Goal: Task Accomplishment & Management: Complete application form

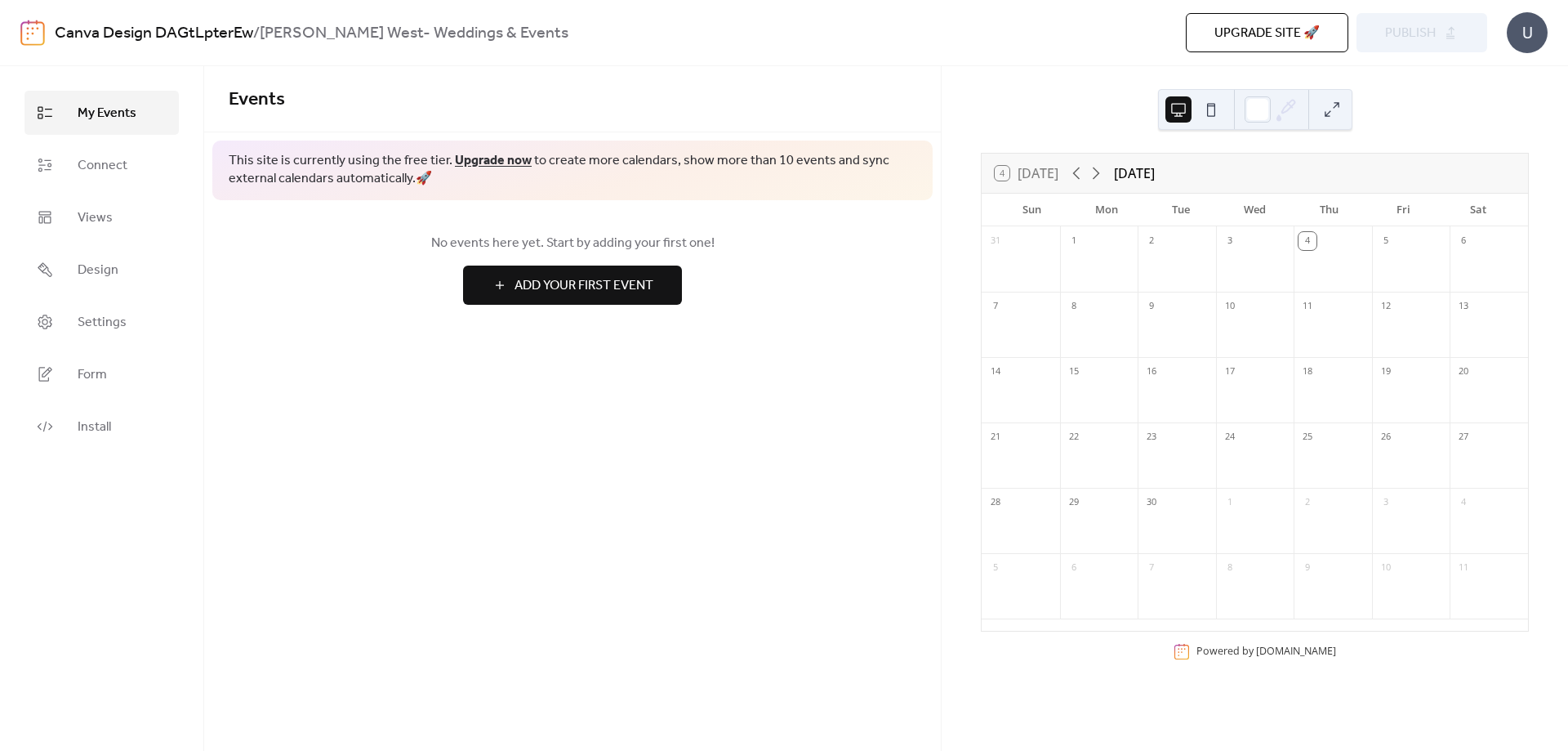
click at [1224, 291] on div "3" at bounding box center [1255, 259] width 79 height 66
click at [1309, 267] on div at bounding box center [1333, 269] width 79 height 34
click at [1099, 172] on icon at bounding box center [1096, 174] width 7 height 12
click at [1079, 174] on icon at bounding box center [1077, 174] width 20 height 20
click at [1103, 177] on icon at bounding box center [1097, 174] width 20 height 20
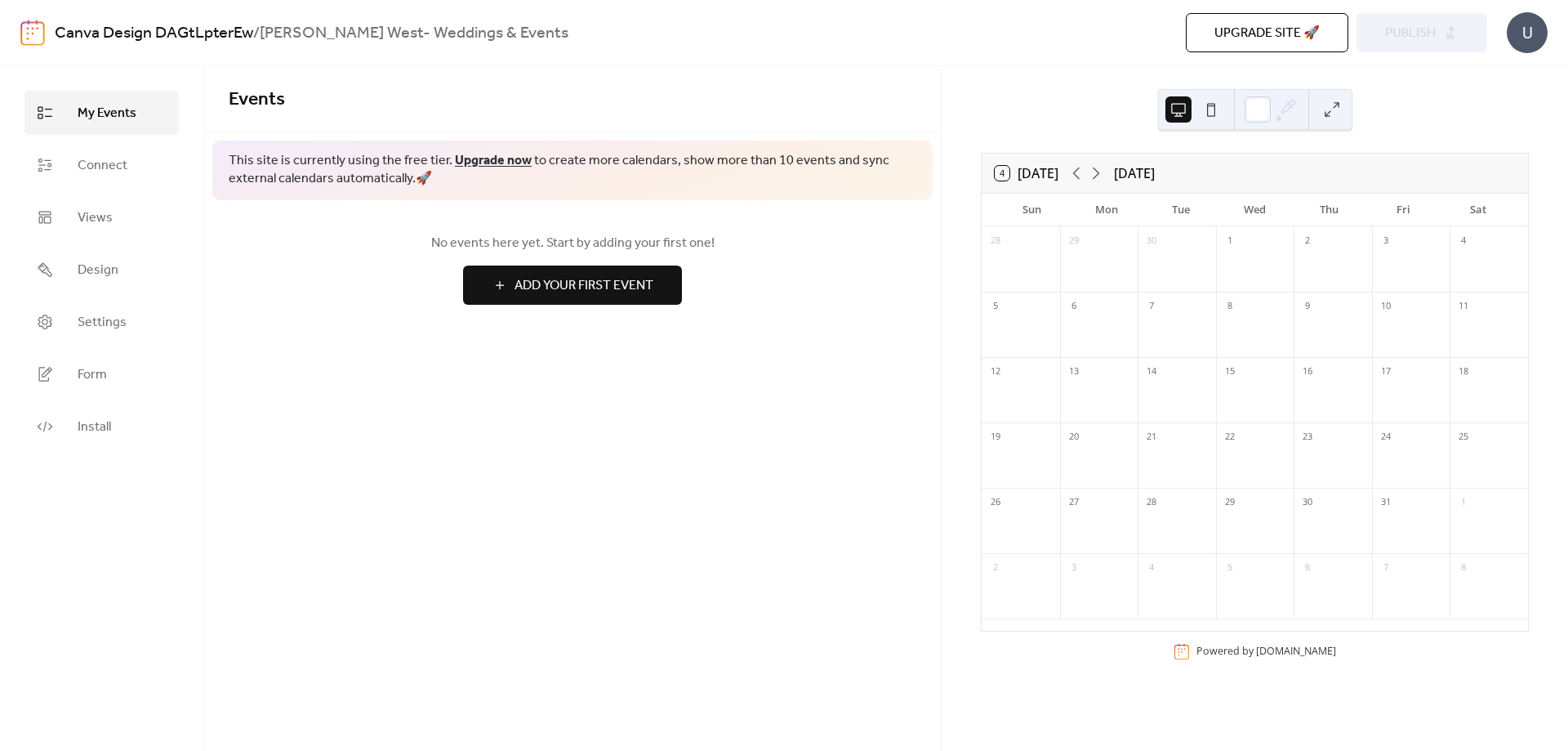
click at [645, 283] on span "Add Your First Event" at bounding box center [583, 286] width 139 height 20
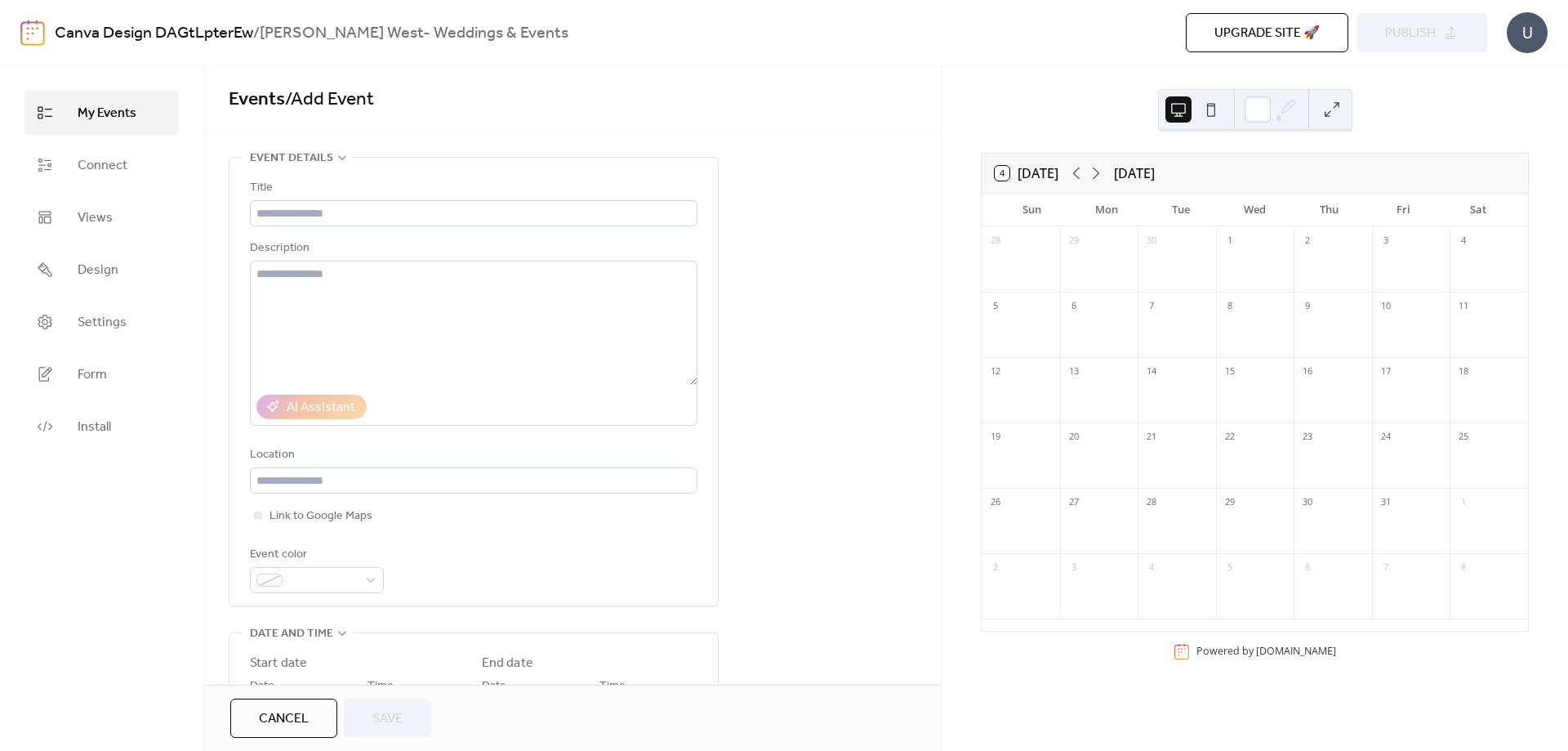
click at [559, 246] on div "Description" at bounding box center [472, 248] width 445 height 20
click at [453, 206] on input "text" at bounding box center [473, 213] width 448 height 26
click at [453, 205] on input "text" at bounding box center [473, 213] width 448 height 26
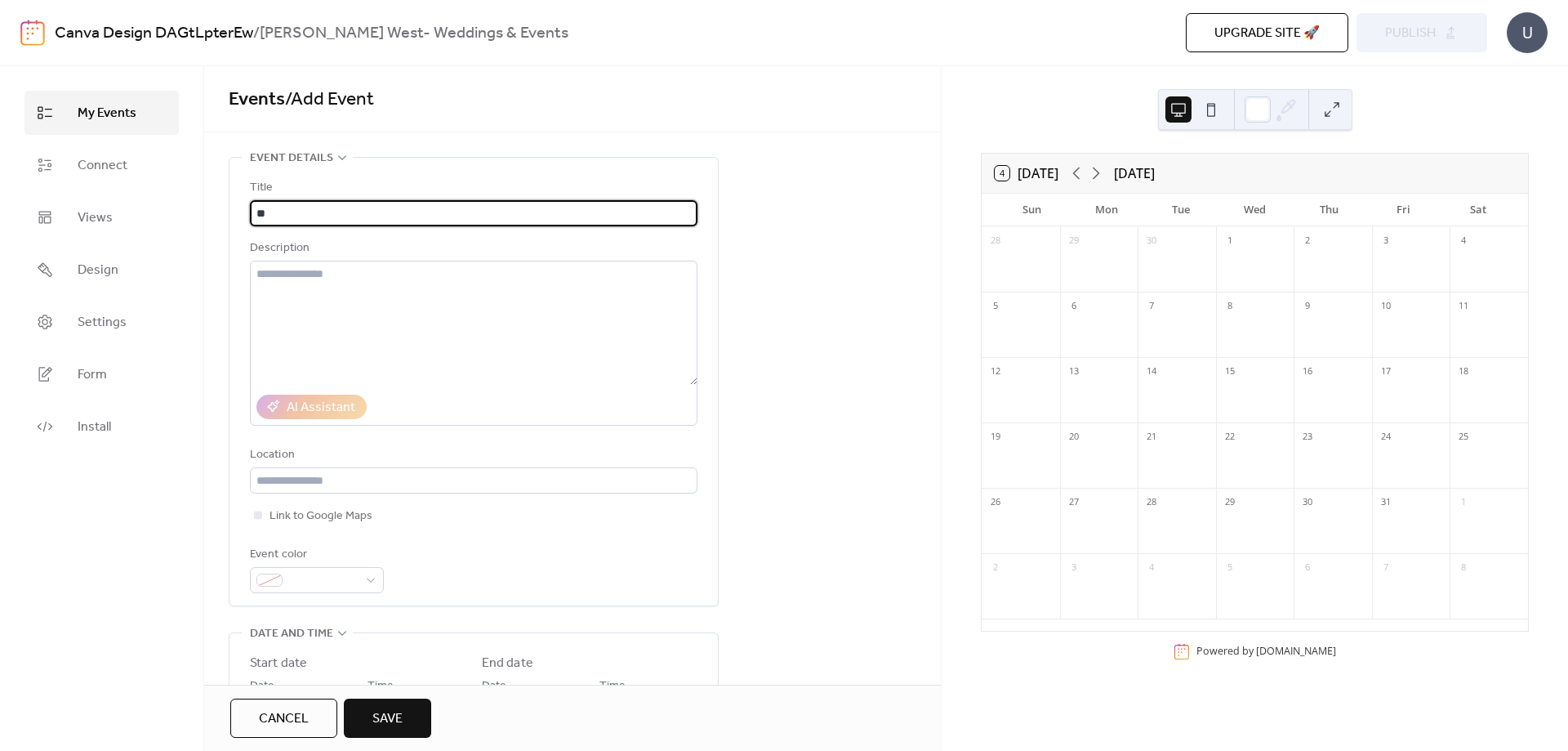
type input "*"
type input "**********"
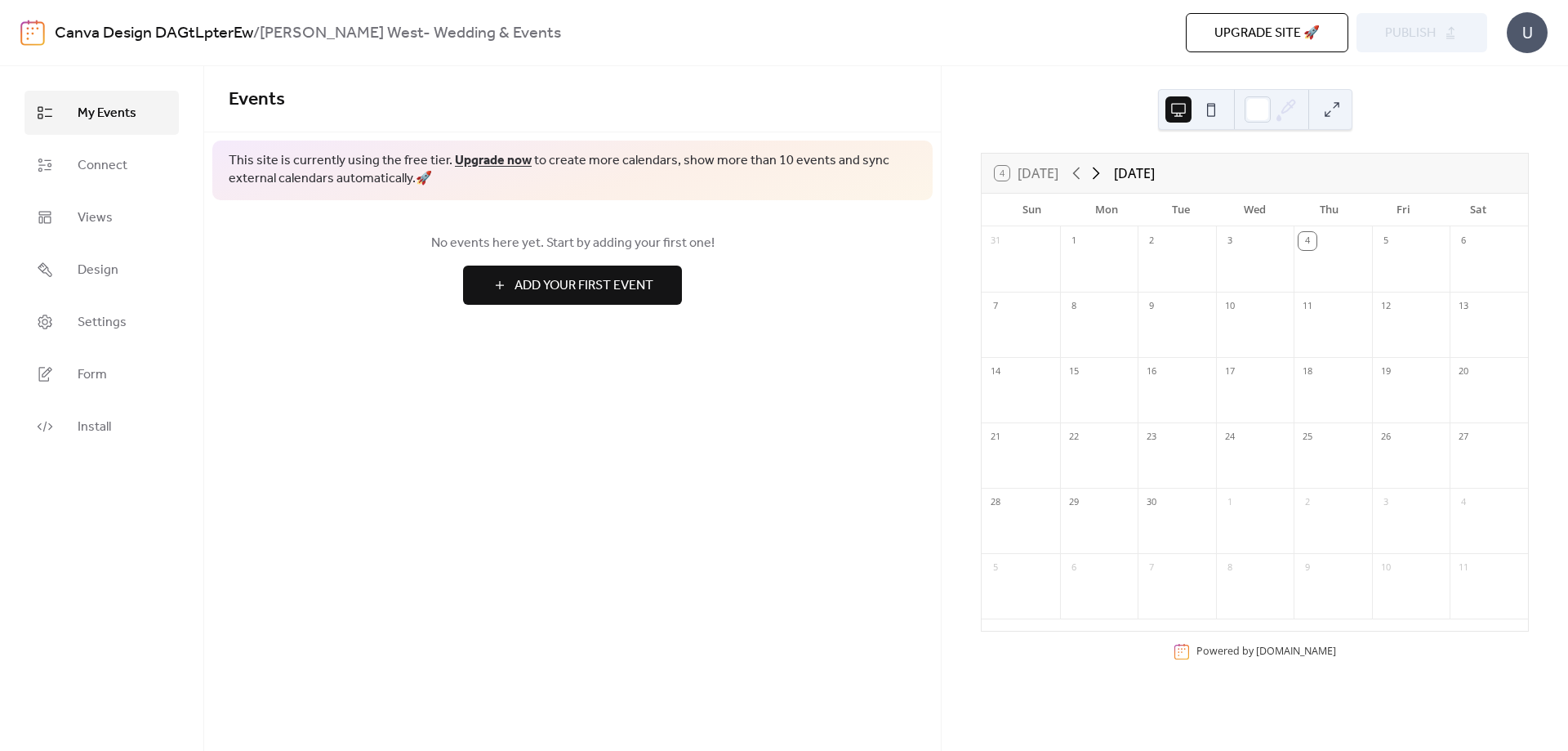
click at [1097, 174] on icon at bounding box center [1097, 174] width 20 height 20
click at [1470, 319] on div at bounding box center [1488, 335] width 79 height 34
click at [713, 237] on span "No events here yet. Start by adding your first one!" at bounding box center [572, 243] width 688 height 20
drag, startPoint x: 603, startPoint y: 281, endPoint x: 590, endPoint y: 285, distance: 13.6
click at [590, 285] on span "Add Your First Event" at bounding box center [583, 286] width 139 height 20
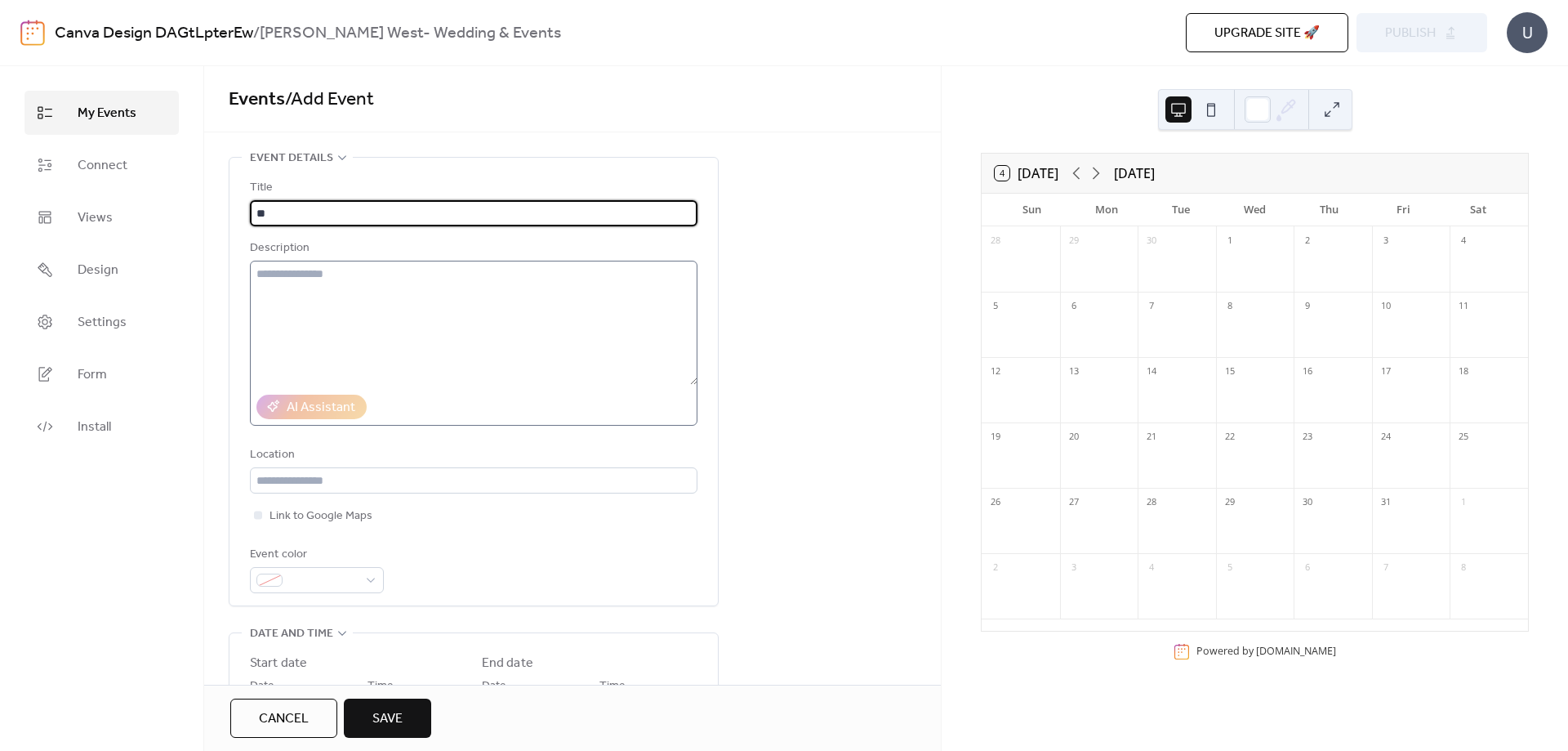
type input "*"
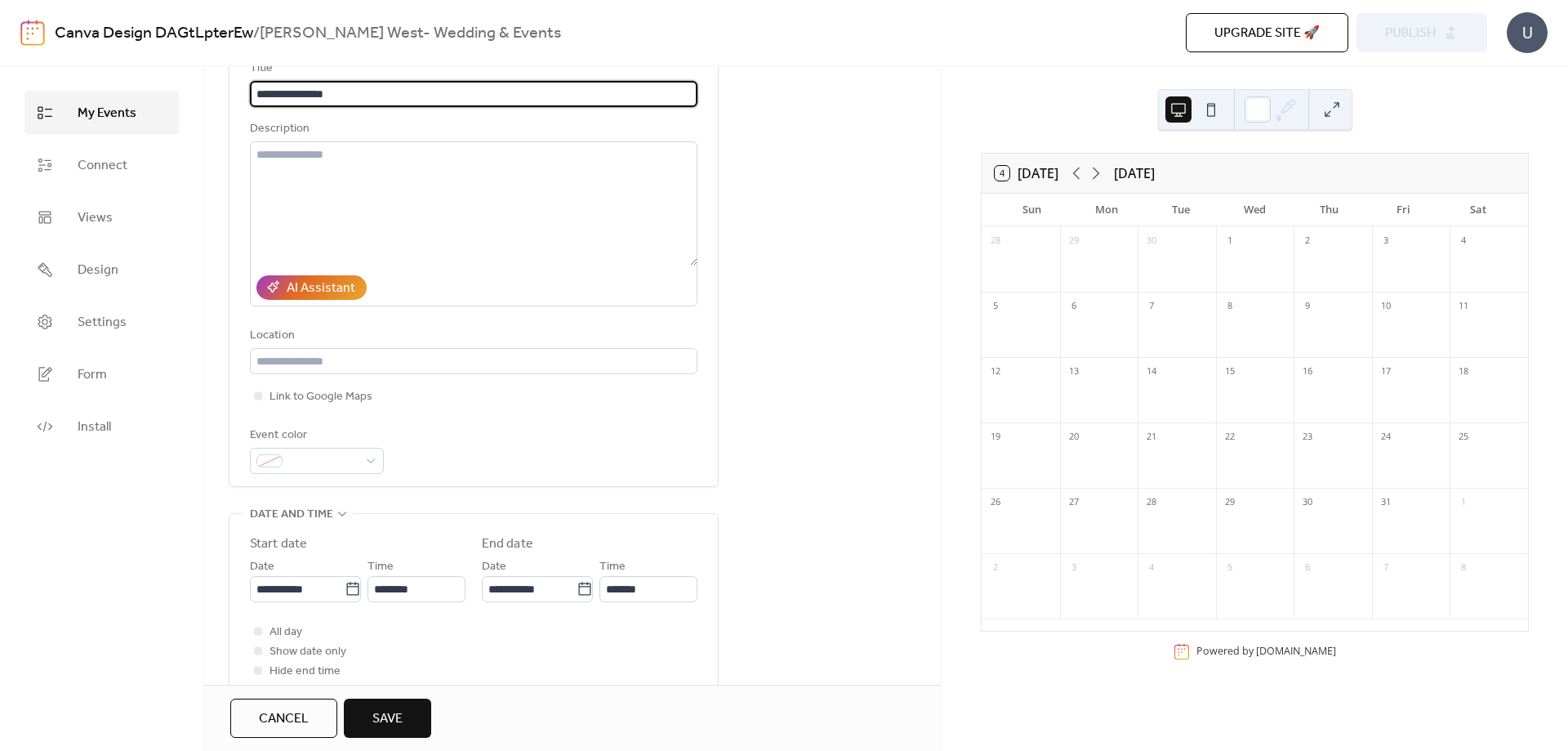
scroll to position [127, 0]
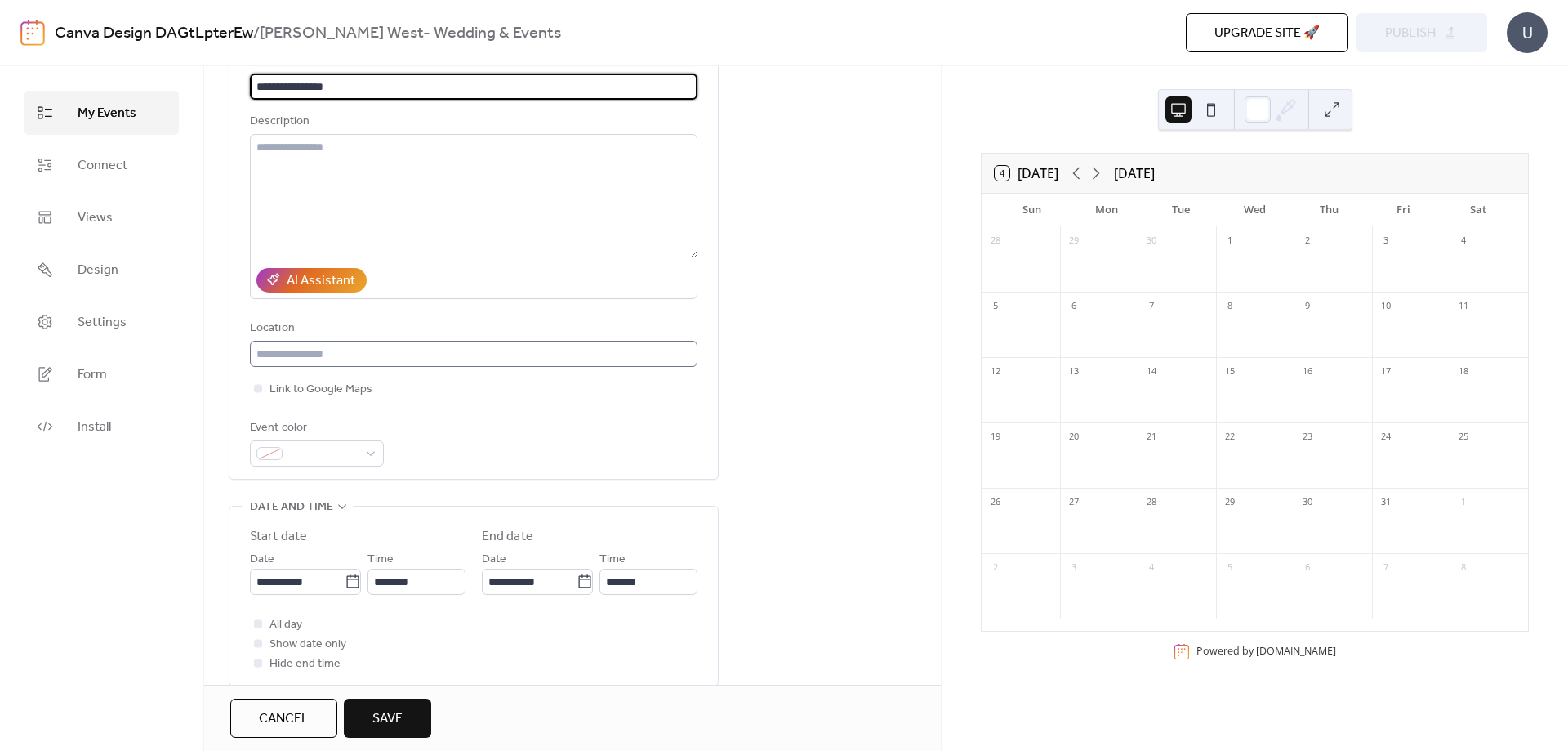
type input "**********"
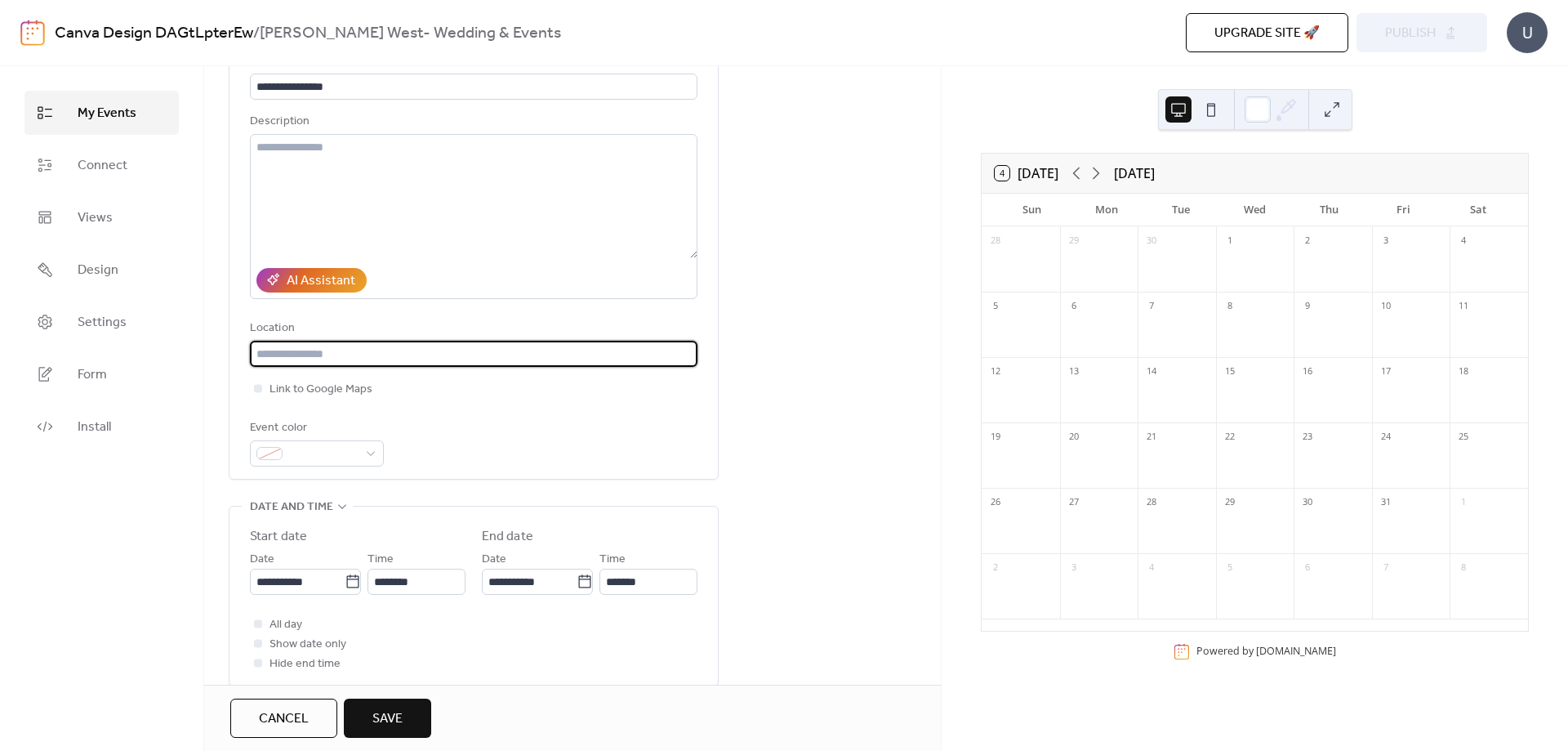
click at [346, 353] on input "text" at bounding box center [473, 354] width 448 height 26
type input "**********"
click at [257, 388] on div at bounding box center [258, 388] width 8 height 8
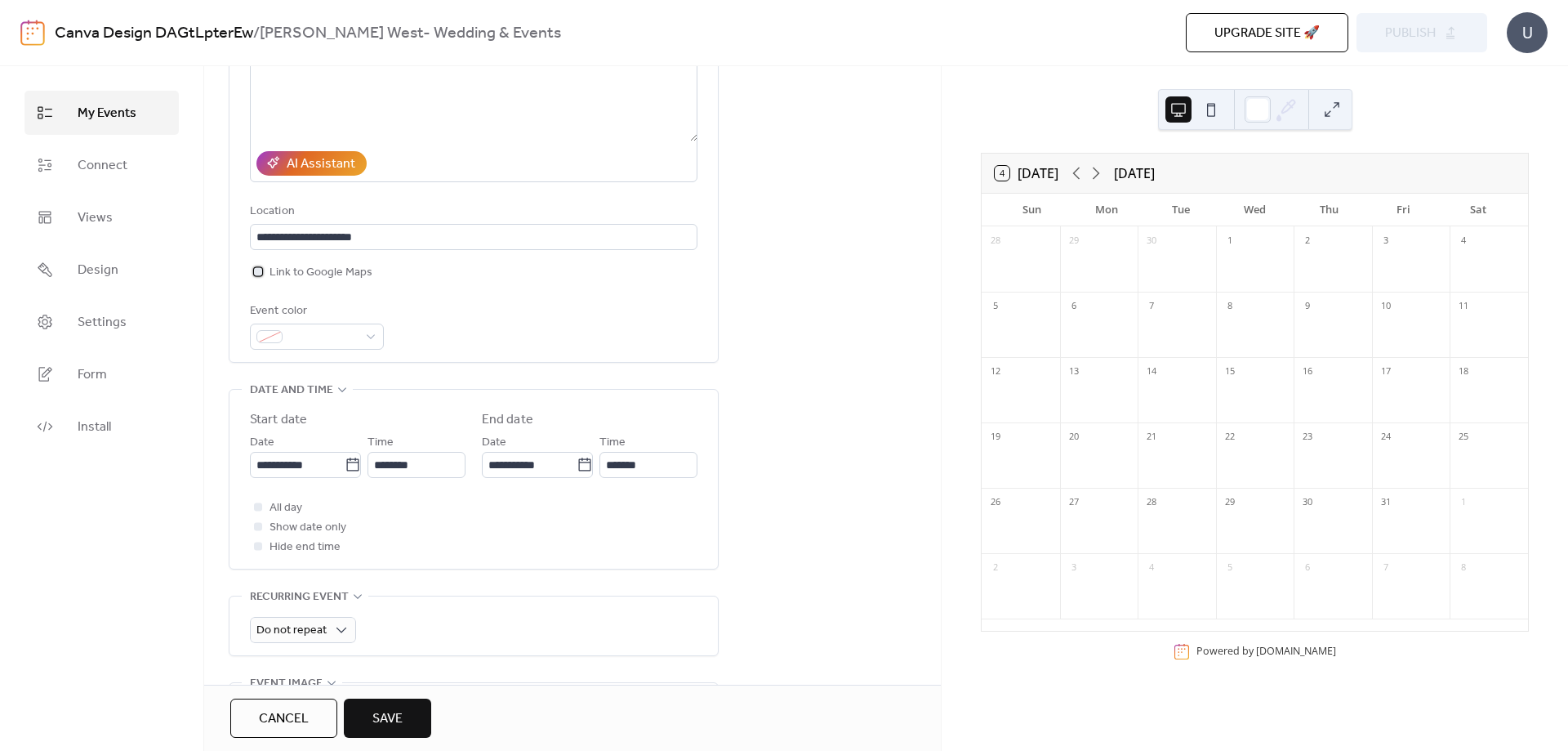
scroll to position [244, 0]
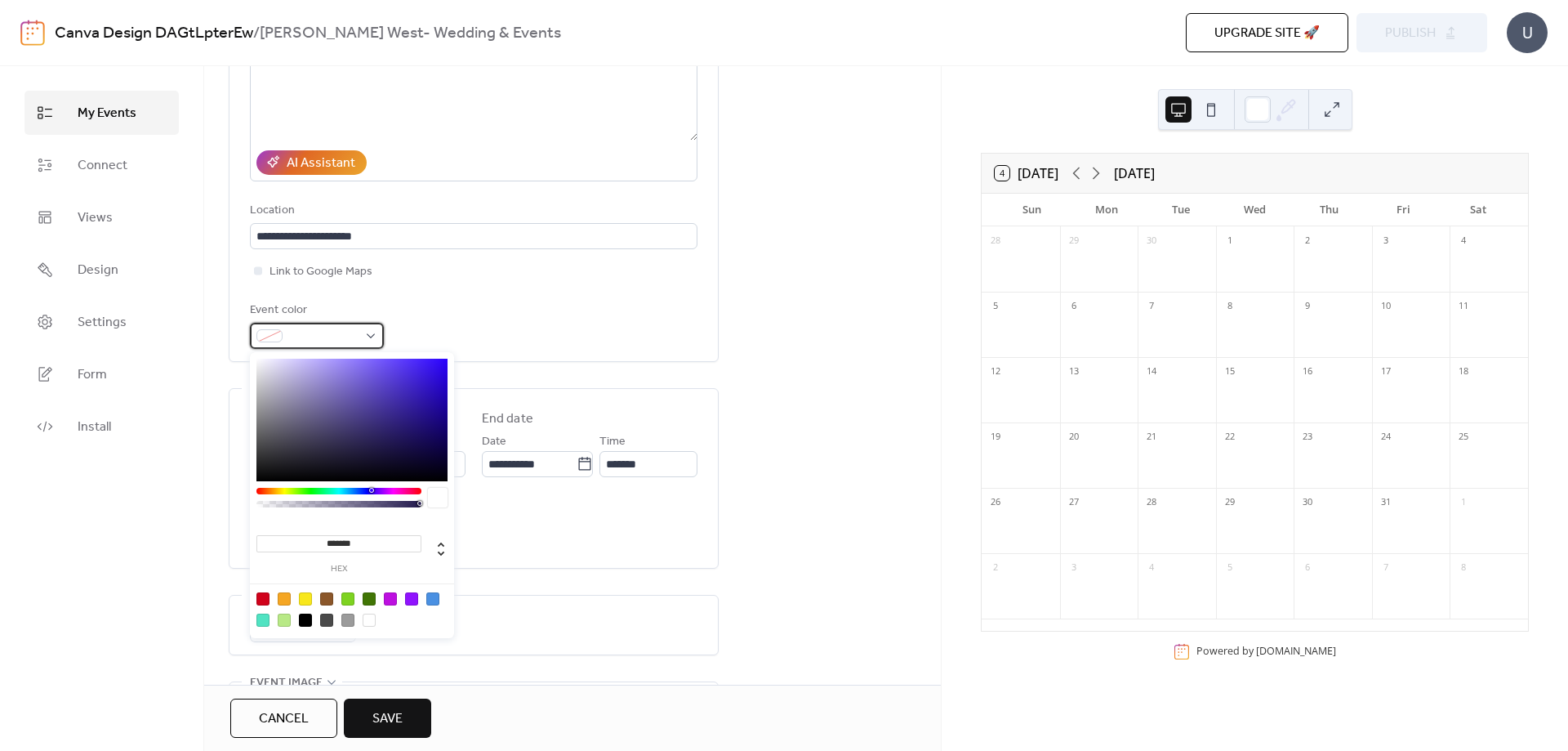
click at [357, 346] on div at bounding box center [317, 336] width 134 height 26
click at [433, 599] on div at bounding box center [433, 598] width 13 height 13
type input "*******"
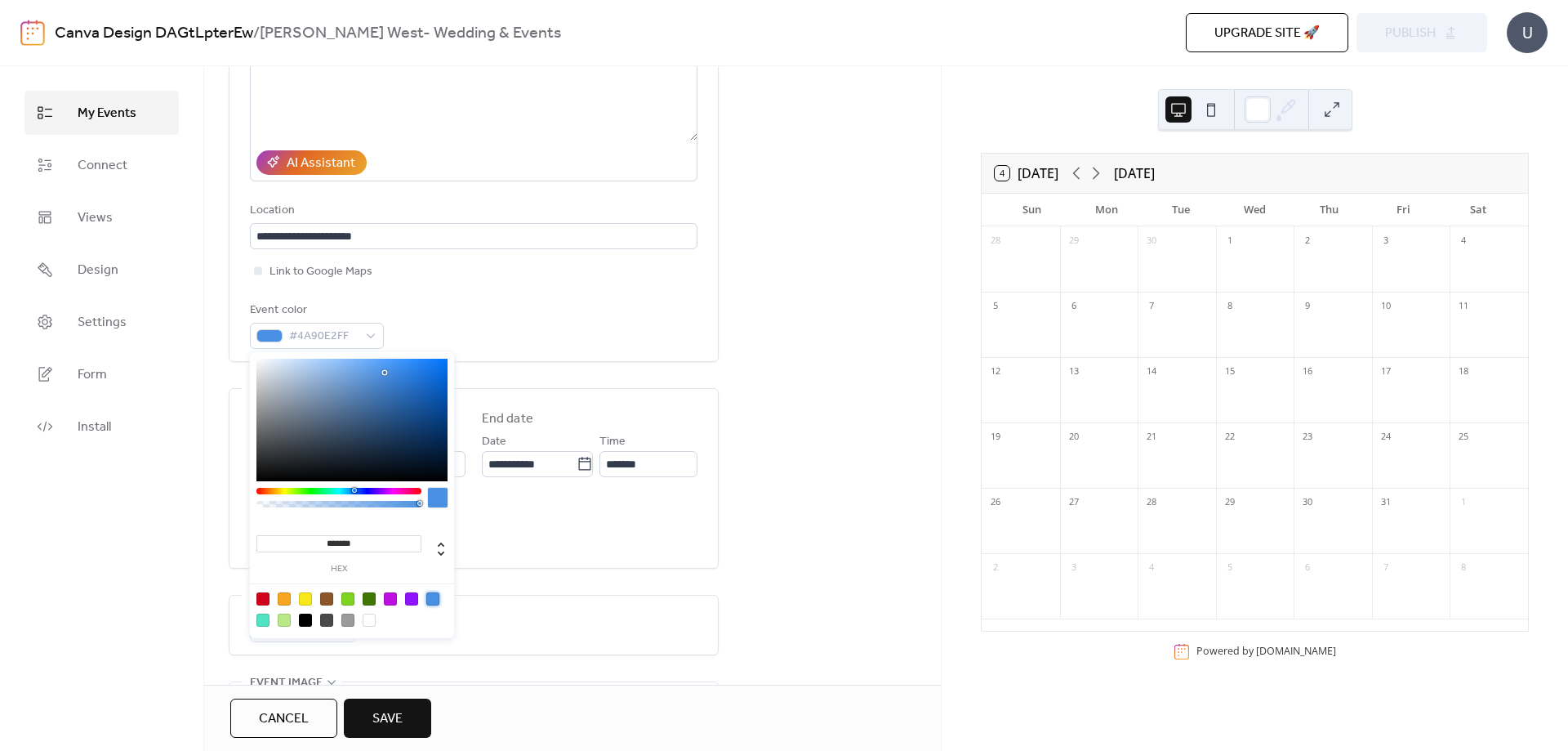
click at [507, 337] on div "Event color #4A90E2FF" at bounding box center [473, 324] width 448 height 48
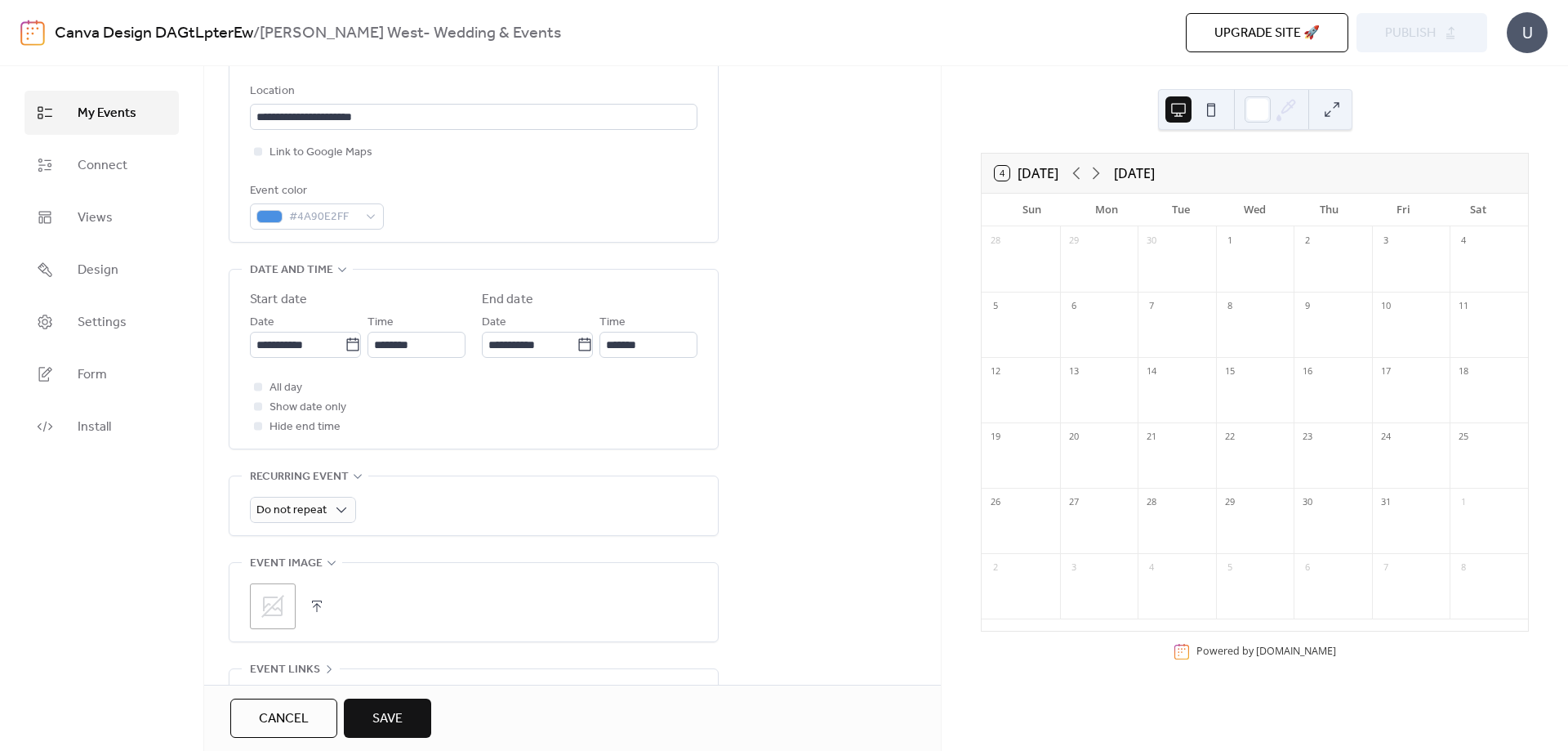
scroll to position [364, 0]
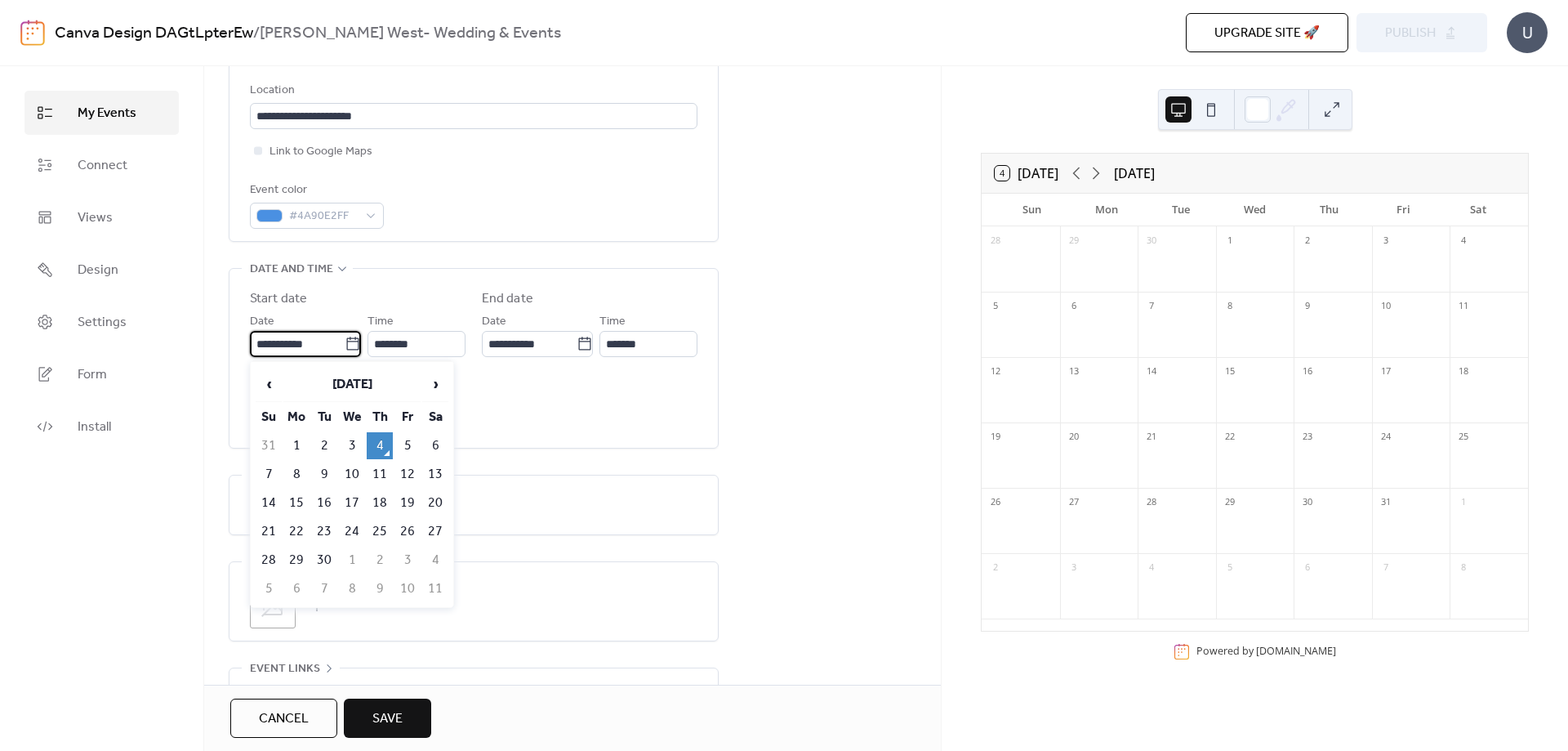
click at [325, 336] on input "**********" at bounding box center [297, 344] width 95 height 26
click at [436, 382] on span "›" at bounding box center [435, 384] width 25 height 33
click at [432, 475] on td "11" at bounding box center [436, 474] width 26 height 27
type input "**********"
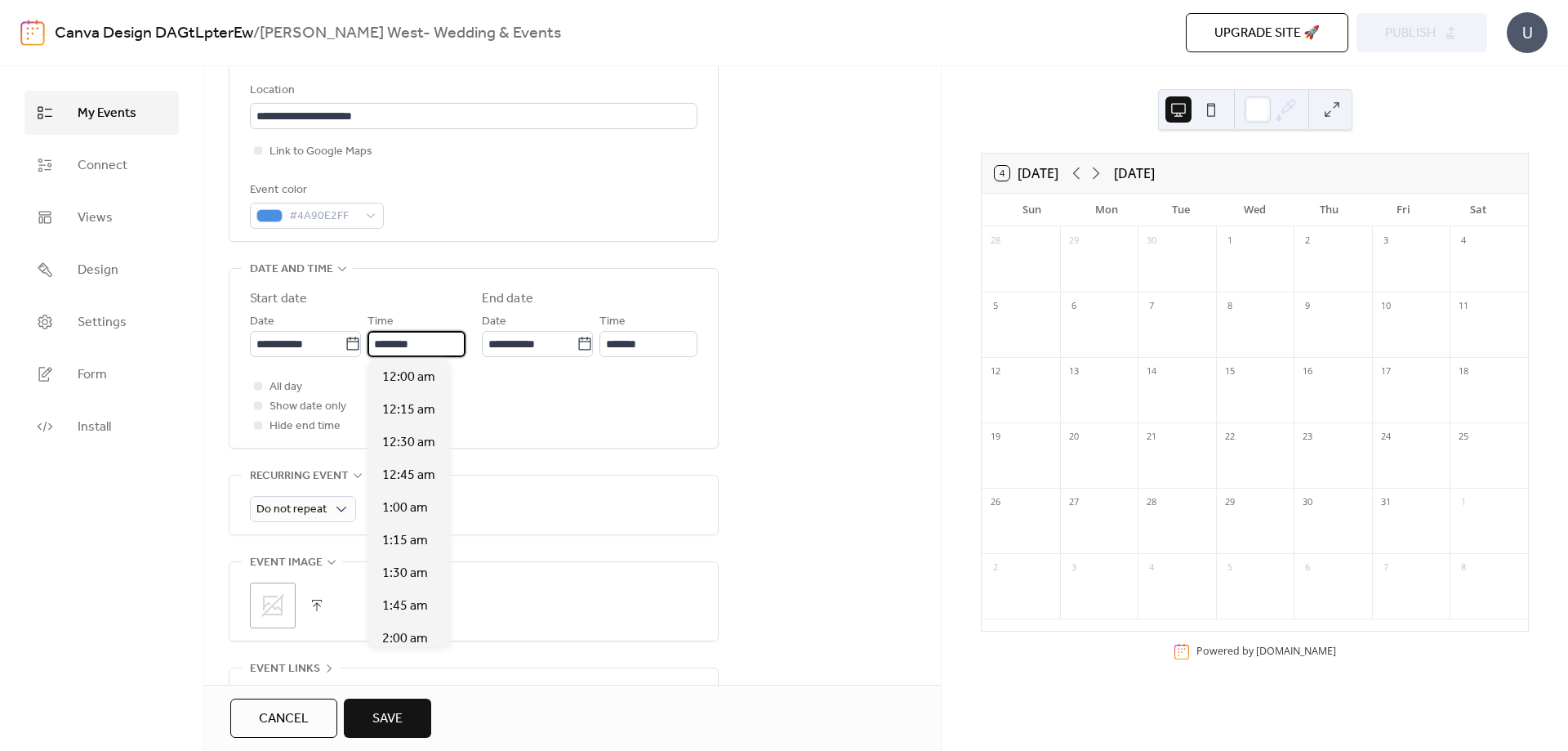
click at [432, 346] on input "********" at bounding box center [417, 344] width 98 height 26
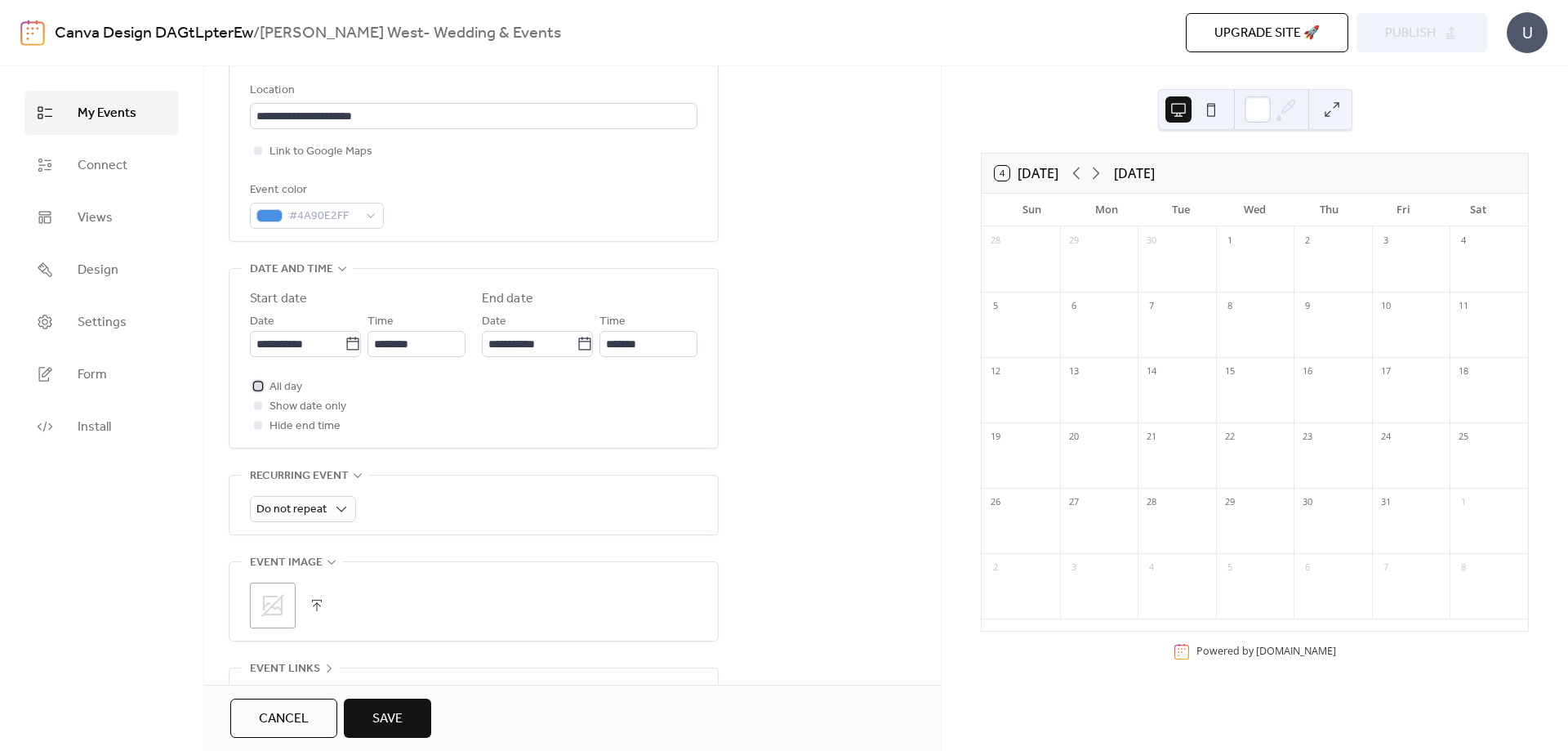
click at [260, 386] on div at bounding box center [258, 386] width 8 height 8
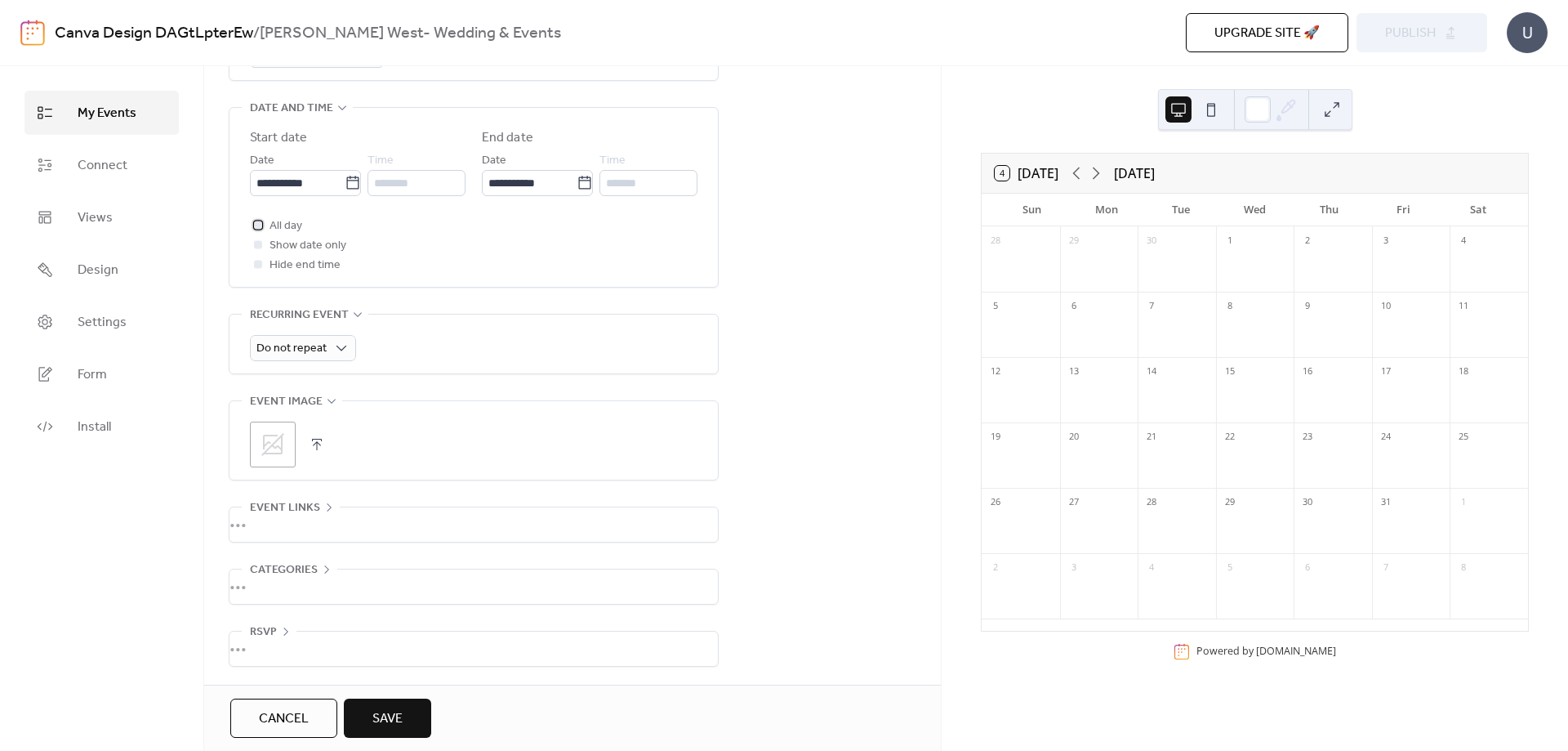
scroll to position [529, 0]
click at [395, 719] on span "Save" at bounding box center [388, 719] width 30 height 20
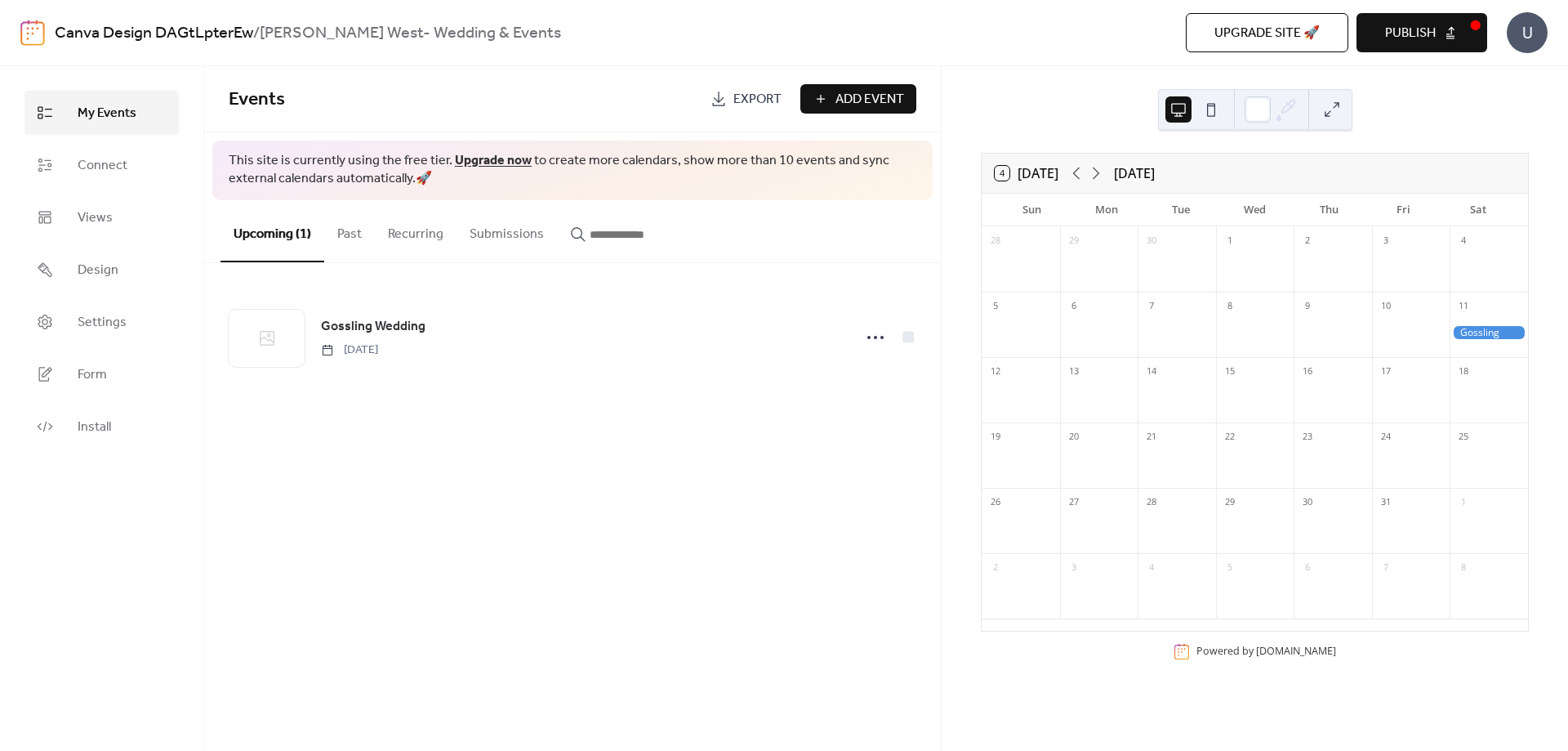
click at [1443, 25] on button "Publish" at bounding box center [1421, 32] width 131 height 39
click at [1446, 29] on div "Upgrade site 🚀 Preview Publish" at bounding box center [1182, 32] width 609 height 39
click at [747, 91] on span "Export" at bounding box center [758, 100] width 48 height 20
click at [1209, 112] on button at bounding box center [1211, 110] width 26 height 26
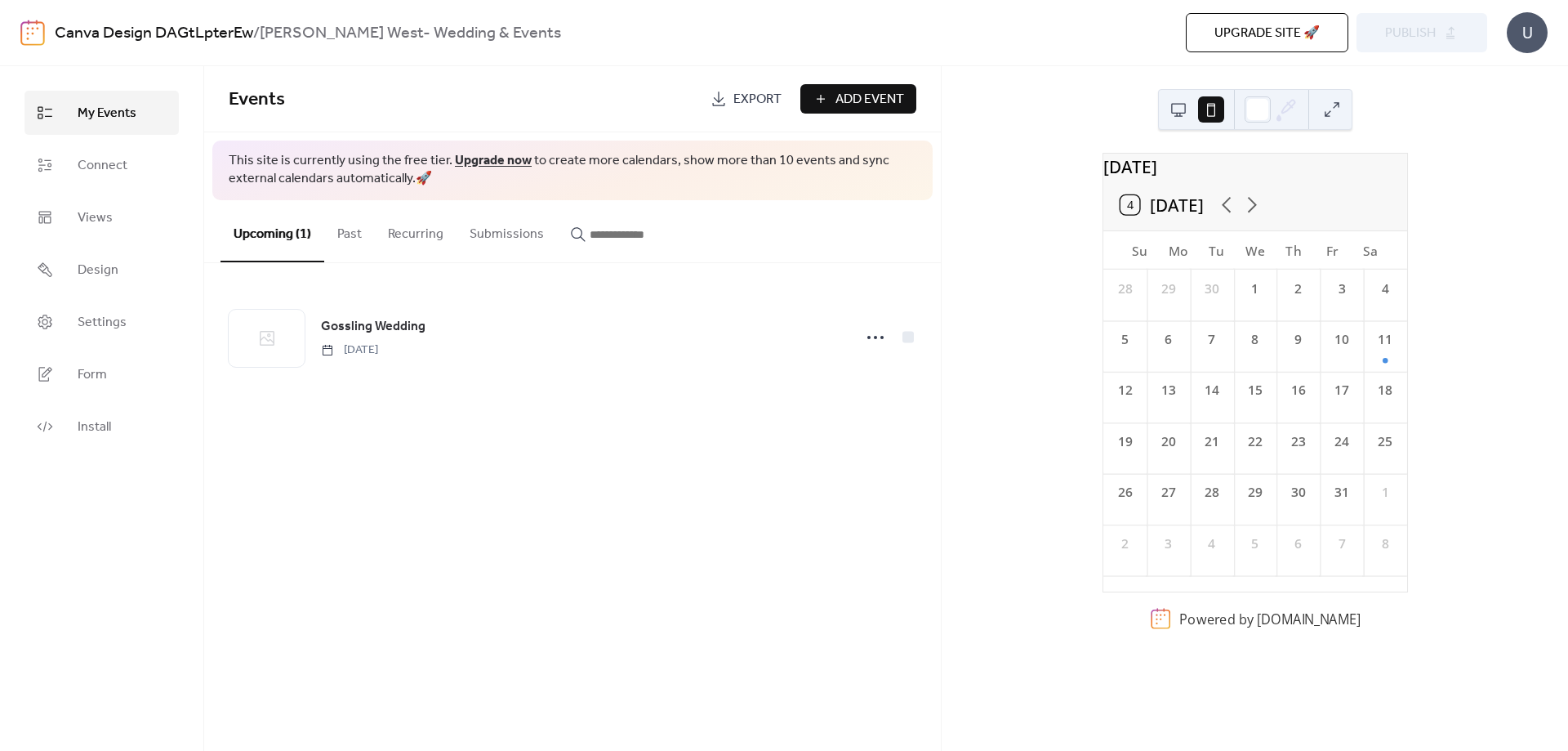
click at [1175, 108] on button at bounding box center [1178, 110] width 26 height 26
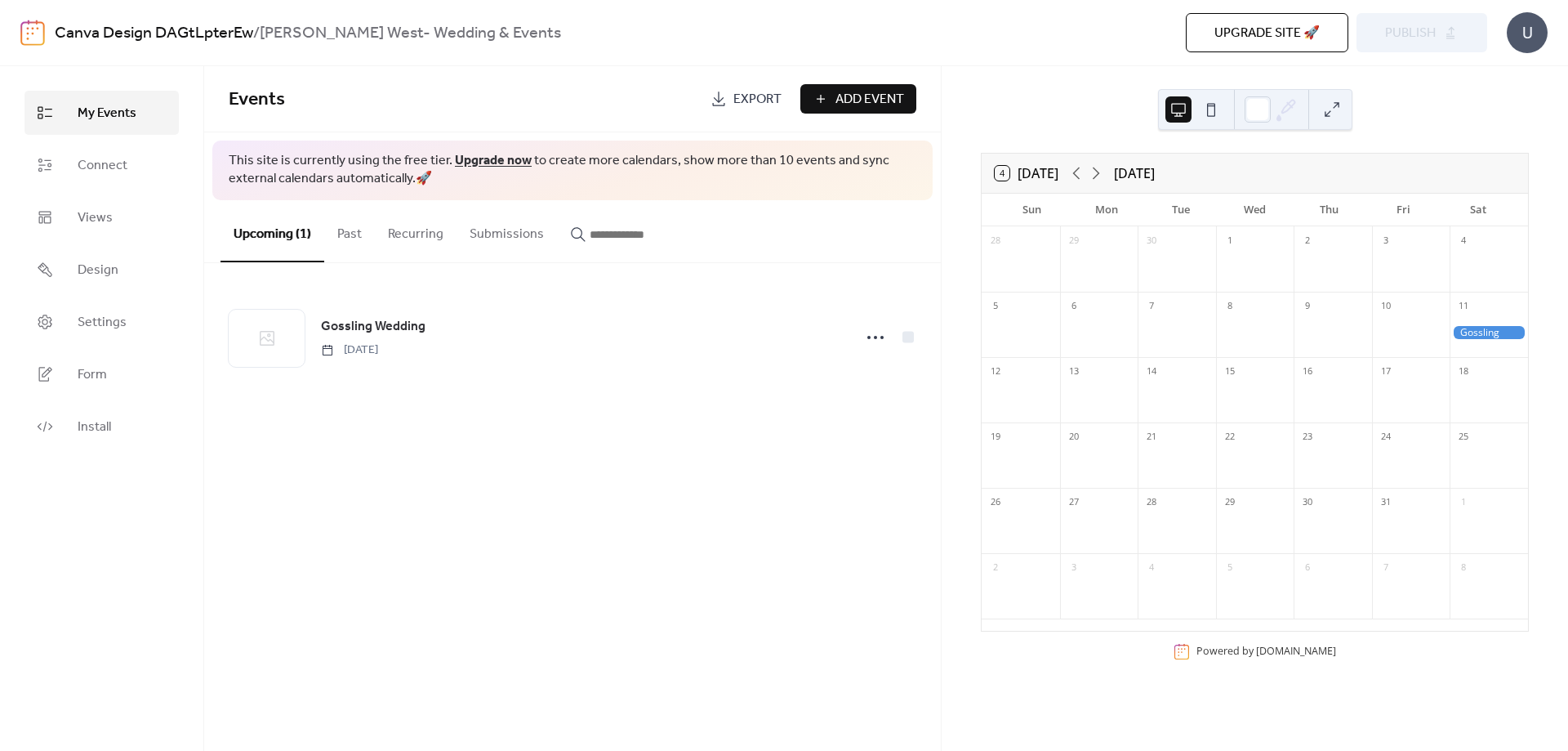
click at [1175, 108] on button at bounding box center [1178, 110] width 26 height 26
click at [93, 159] on span "Connect" at bounding box center [103, 166] width 50 height 20
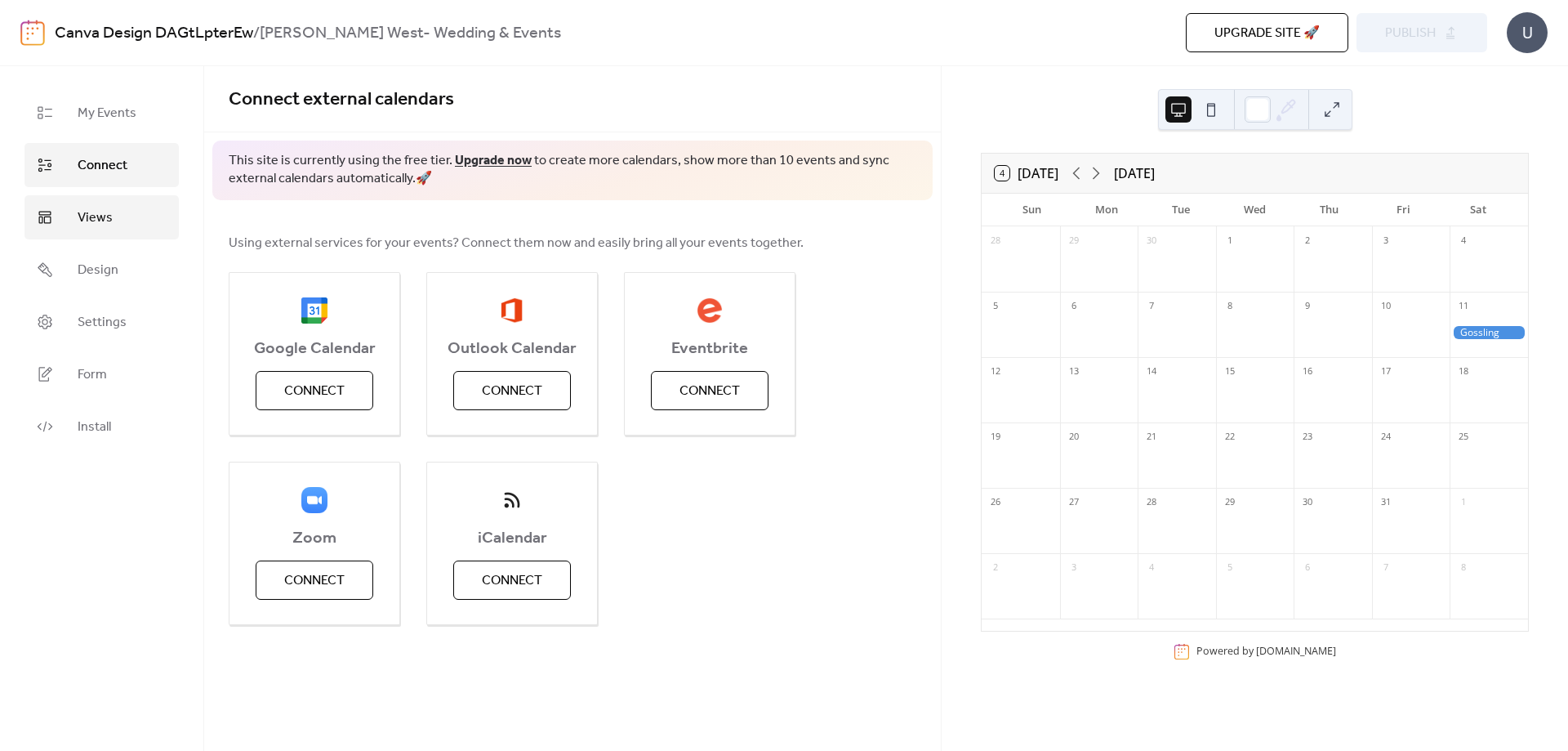
click at [110, 199] on link "Views" at bounding box center [102, 217] width 155 height 44
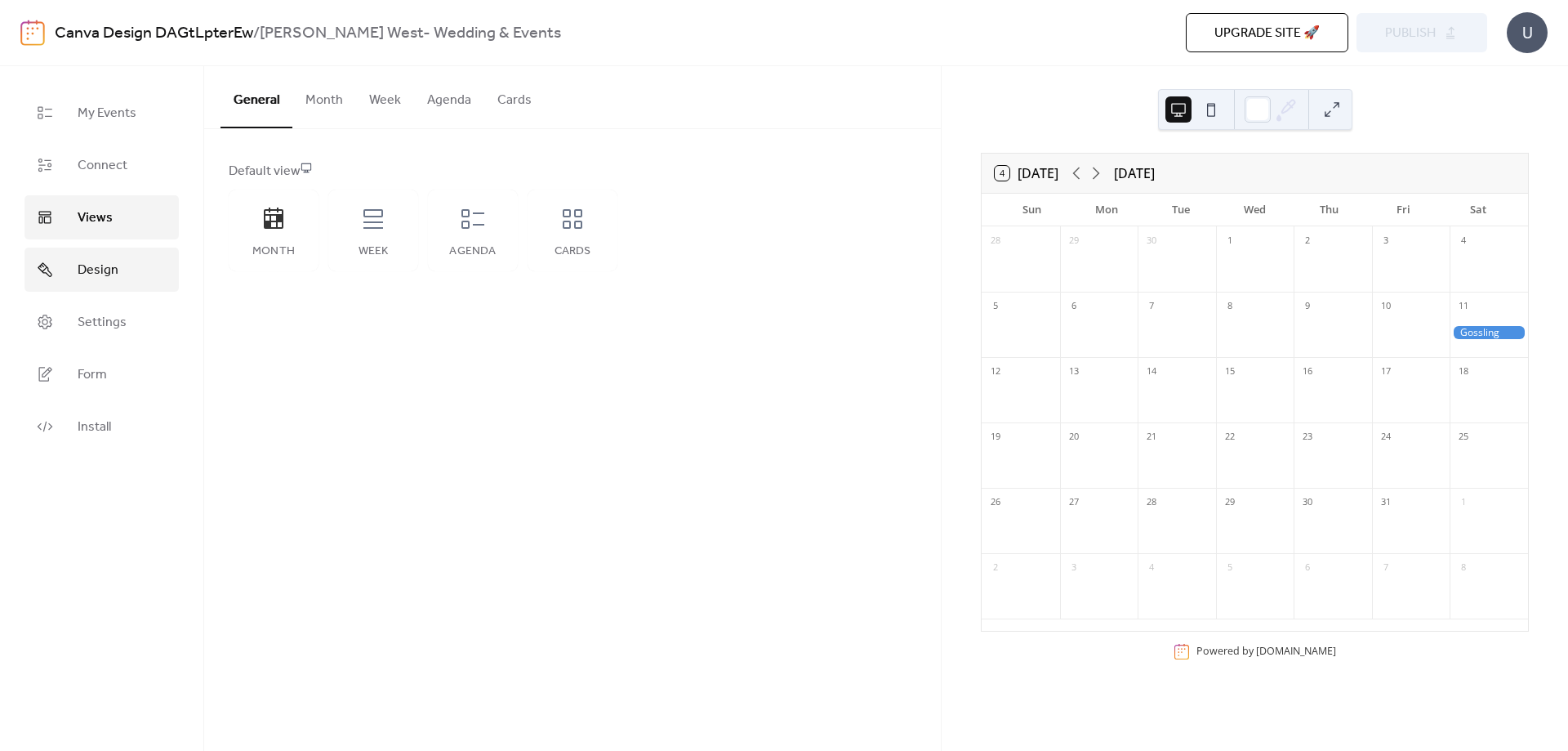
click at [117, 263] on span "Design" at bounding box center [98, 270] width 41 height 20
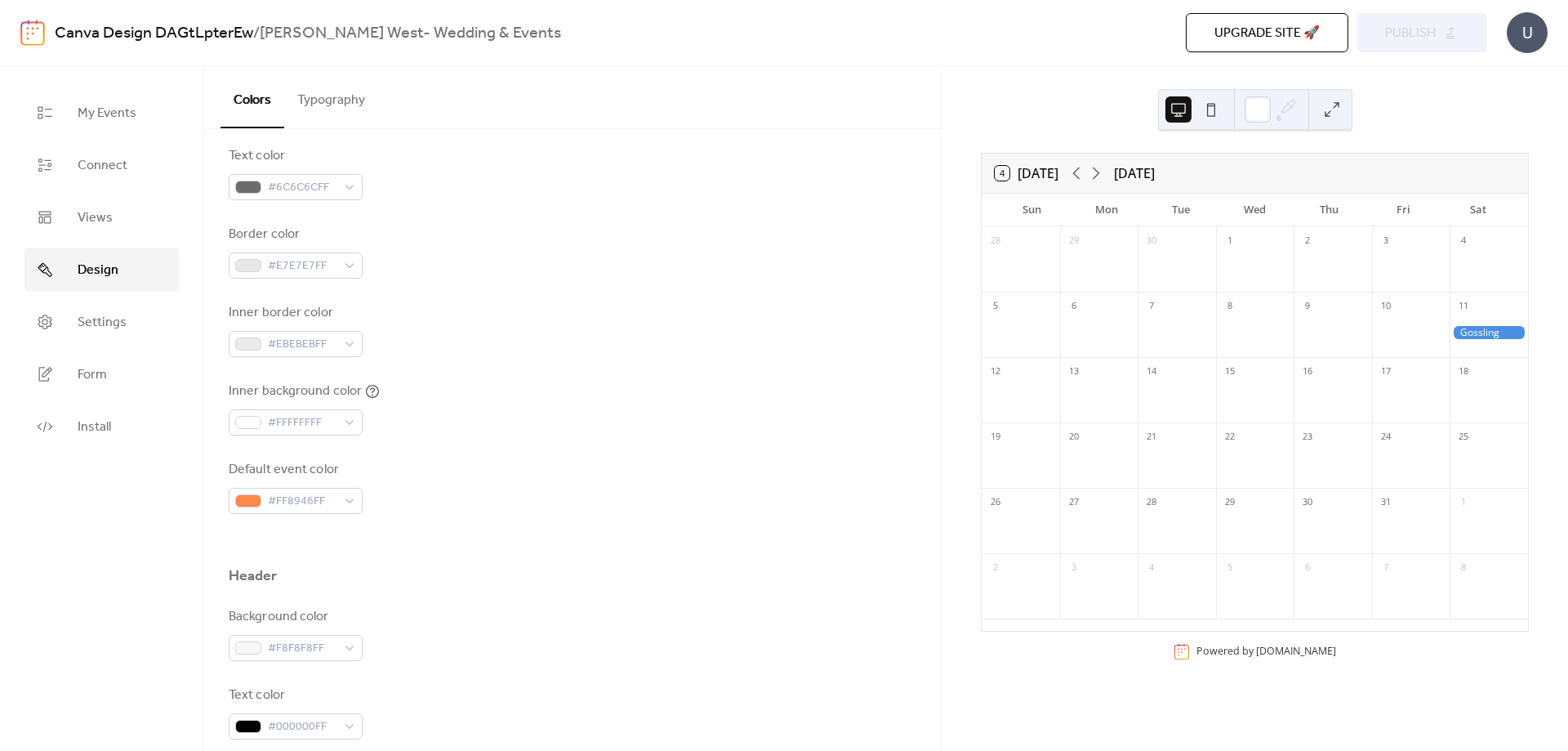
scroll to position [287, 0]
click at [133, 312] on link "Settings" at bounding box center [102, 322] width 155 height 44
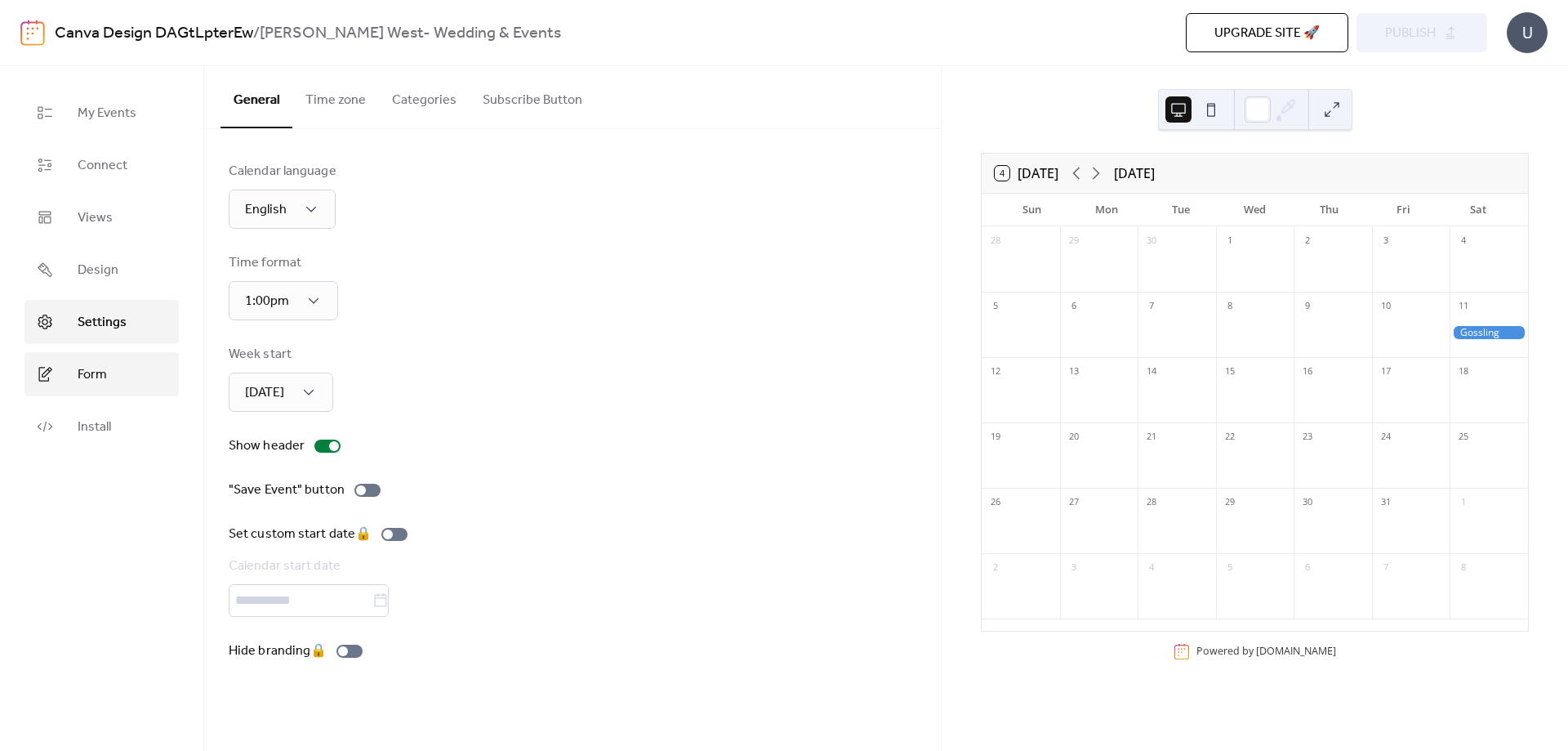
click at [118, 355] on link "Form" at bounding box center [102, 374] width 155 height 44
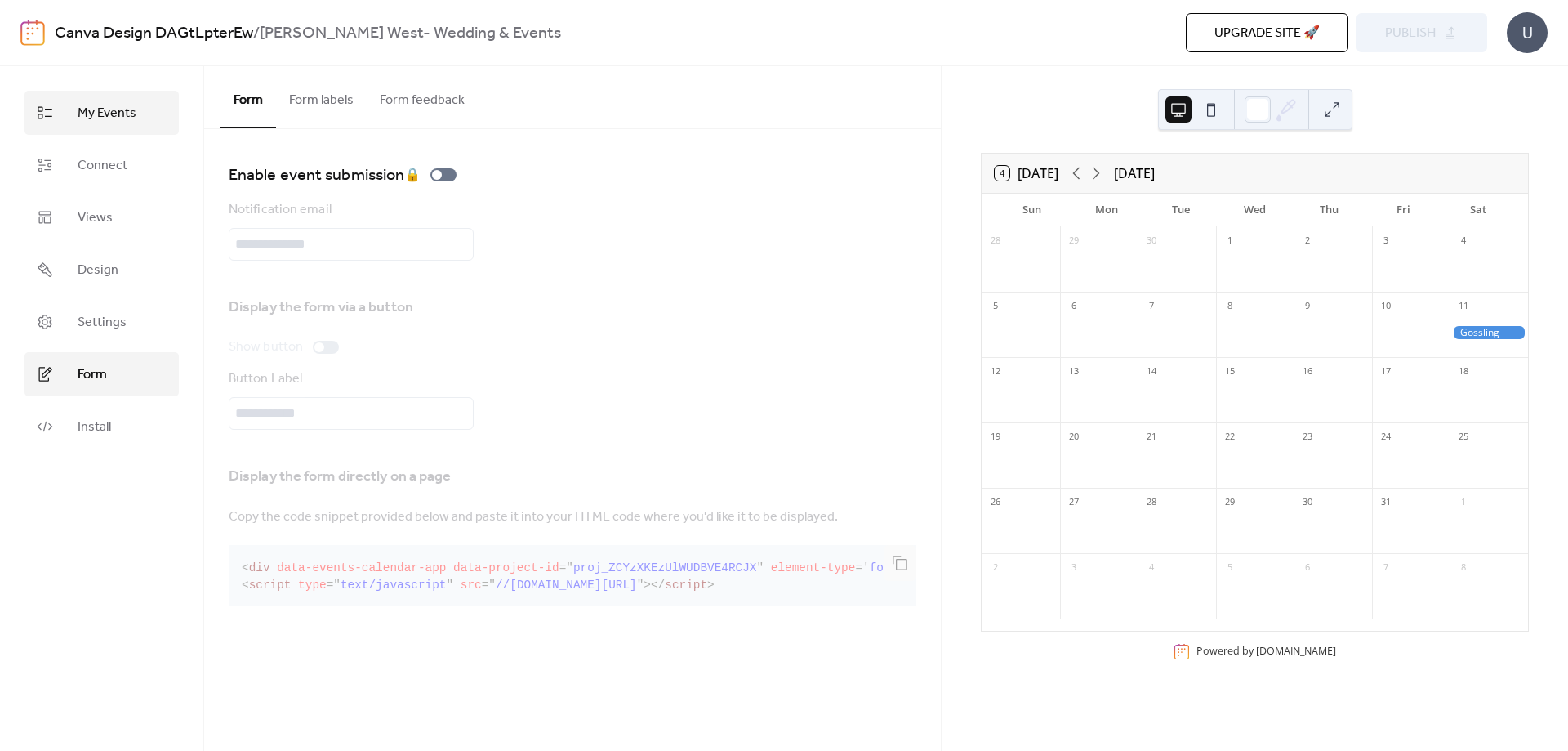
click at [146, 120] on link "My Events" at bounding box center [102, 113] width 155 height 44
